Goal: Task Accomplishment & Management: Complete application form

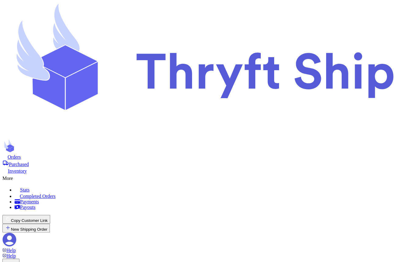
click at [16, 233] on icon at bounding box center [10, 240] width 14 height 14
click at [16, 233] on icon at bounding box center [9, 240] width 14 height 14
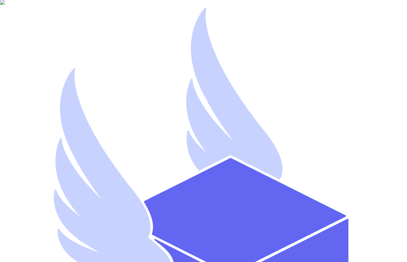
type input "h"
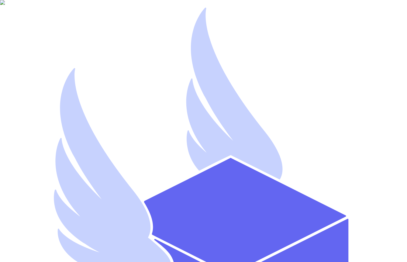
type input "e"
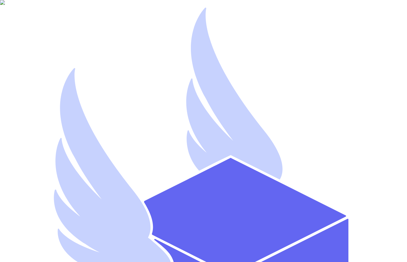
type input "Abcd Bcba"
drag, startPoint x: 85, startPoint y: 72, endPoint x: 26, endPoint y: 72, distance: 58.4
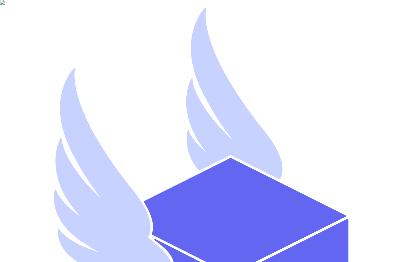
drag, startPoint x: 80, startPoint y: 90, endPoint x: 77, endPoint y: 98, distance: 8.9
paste input "AbcdBcba"
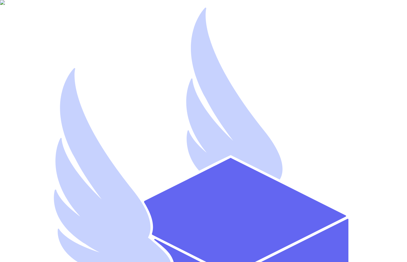
type input "sasd"
